Goal: Check status: Check status

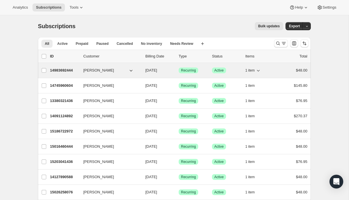
click at [58, 70] on p "14983692444" at bounding box center [64, 71] width 29 height 6
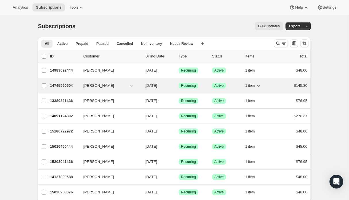
click at [69, 85] on p "14745960604" at bounding box center [64, 86] width 29 height 6
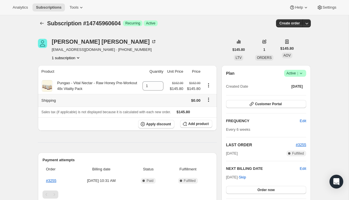
scroll to position [4, 0]
